Goal: Task Accomplishment & Management: Manage account settings

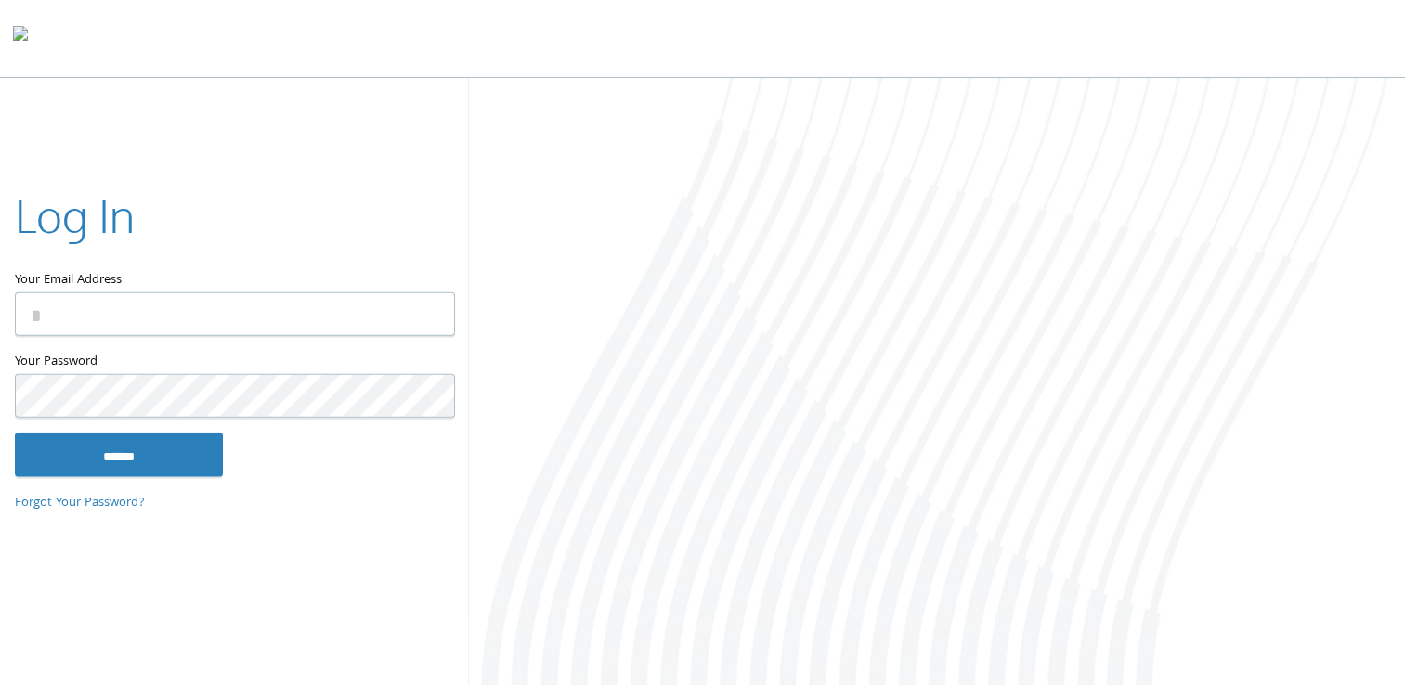
click at [116, 505] on link "Forgot Your Password?" at bounding box center [80, 503] width 130 height 20
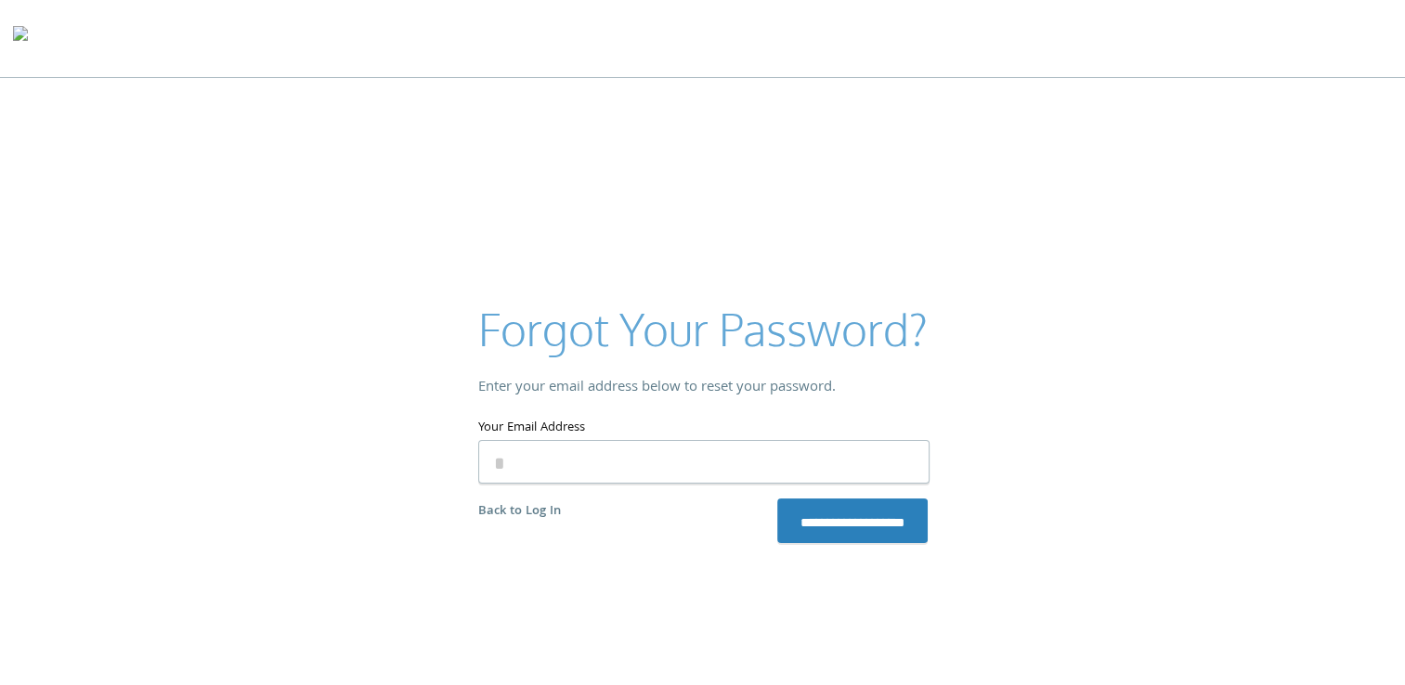
click at [605, 469] on input "Your Email Address" at bounding box center [703, 462] width 451 height 44
type input "**********"
click at [531, 510] on link "Back to Log In" at bounding box center [519, 511] width 83 height 20
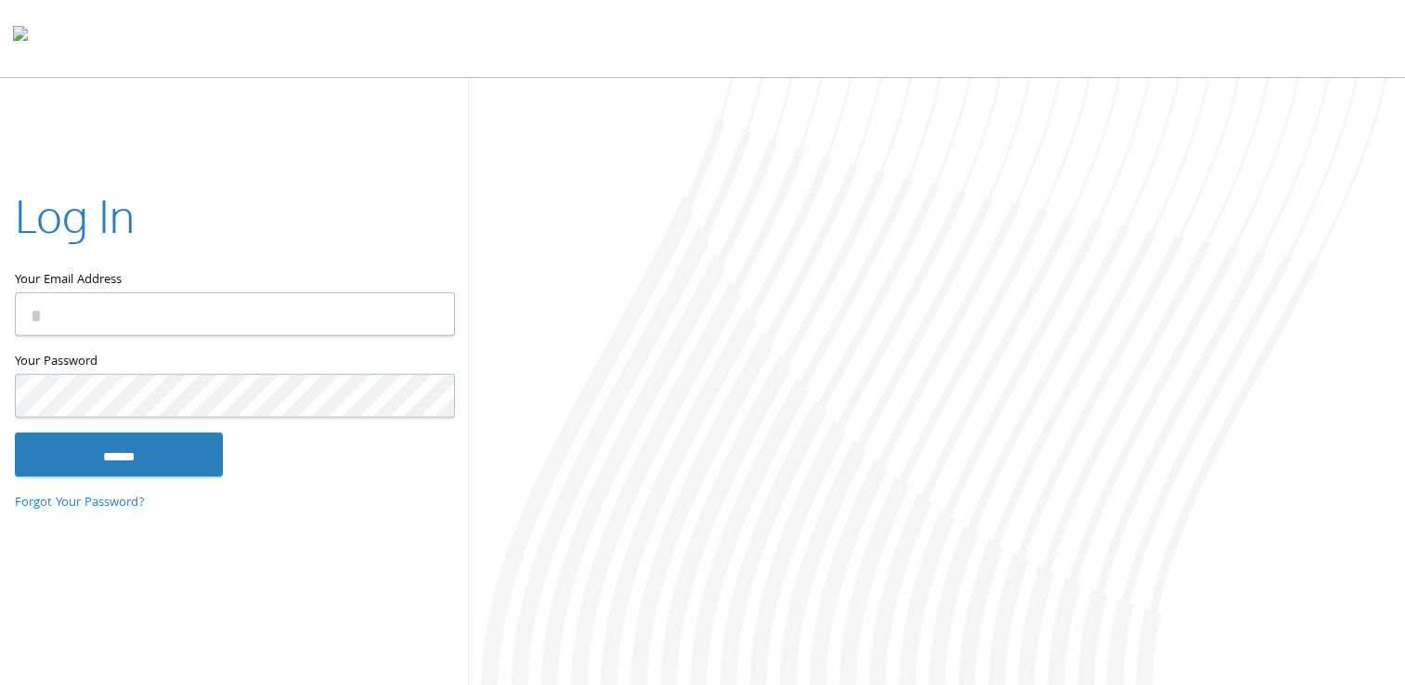
click at [397, 303] on input "Your Email Address" at bounding box center [235, 315] width 440 height 44
type input "*"
